Goal: Task Accomplishment & Management: Use online tool/utility

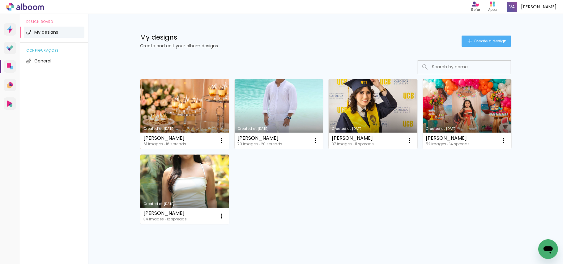
click at [188, 105] on link "Created at [DATE]" at bounding box center [184, 114] width 89 height 70
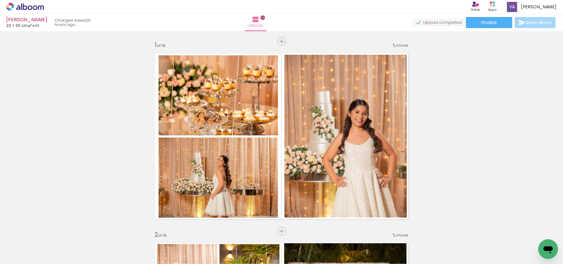
scroll to position [2843, 0]
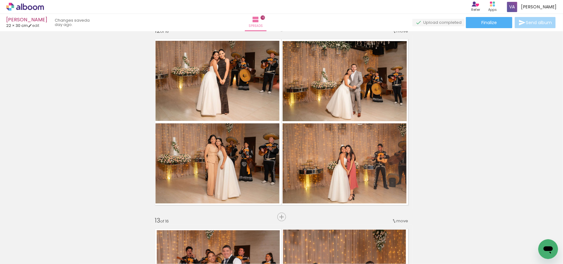
scroll to position [2019, 0]
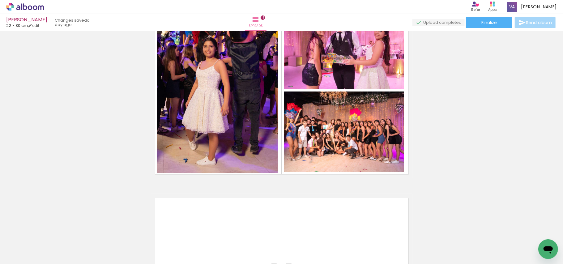
scroll to position [2890, 0]
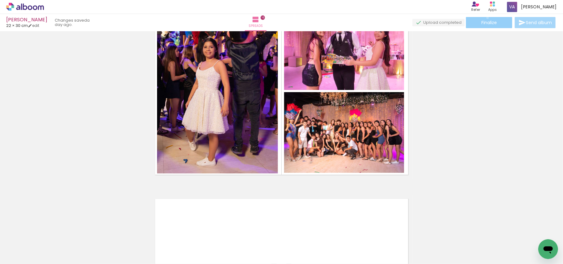
click at [486, 18] on paper-button "Finalize" at bounding box center [489, 22] width 46 height 11
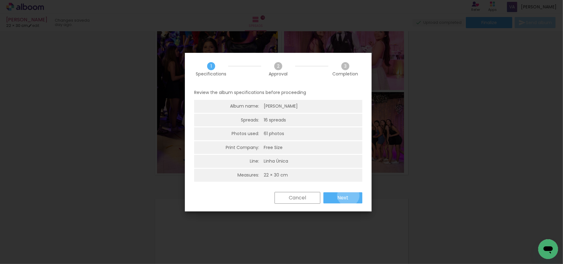
click at [0, 0] on paper-button "Next" at bounding box center [0, 0] width 0 height 0
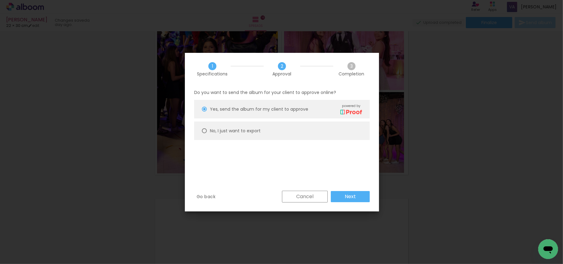
click at [0, 0] on paper-radio-button "No, I just want to export" at bounding box center [0, 0] width 0 height 0
type paper-radio-button "on"
click at [0, 0] on slot "Next" at bounding box center [0, 0] width 0 height 0
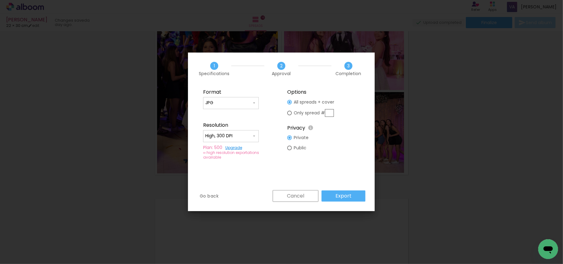
type input "High, 300 DPI"
click at [0, 0] on slot "Export" at bounding box center [0, 0] width 0 height 0
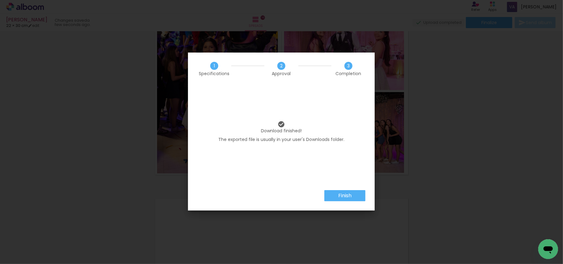
click at [0, 0] on slot "Finish" at bounding box center [0, 0] width 0 height 0
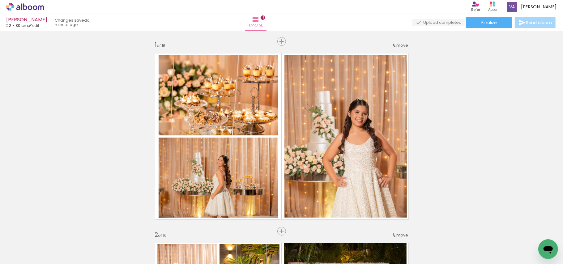
scroll to position [2890, 0]
